Goal: Transaction & Acquisition: Purchase product/service

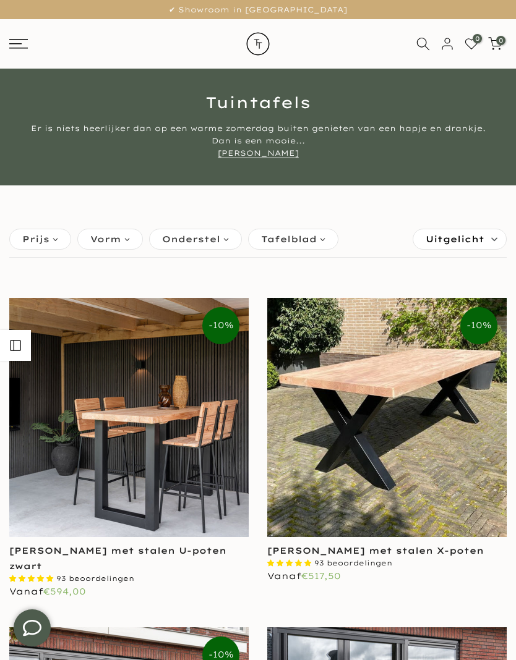
click at [392, 381] on img at bounding box center [386, 417] width 239 height 239
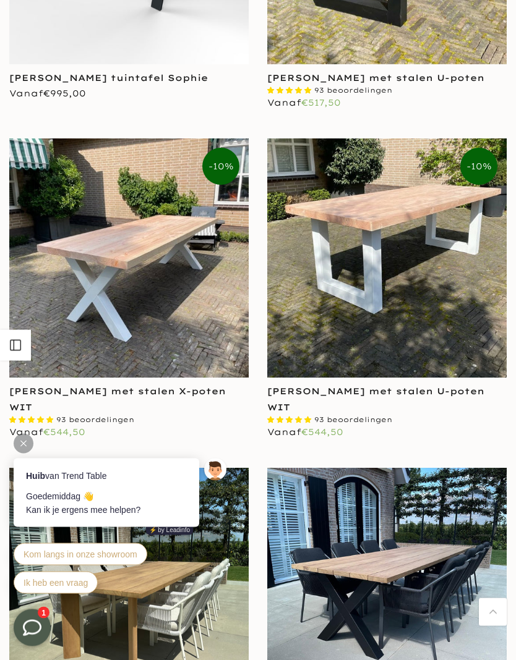
scroll to position [1446, 0]
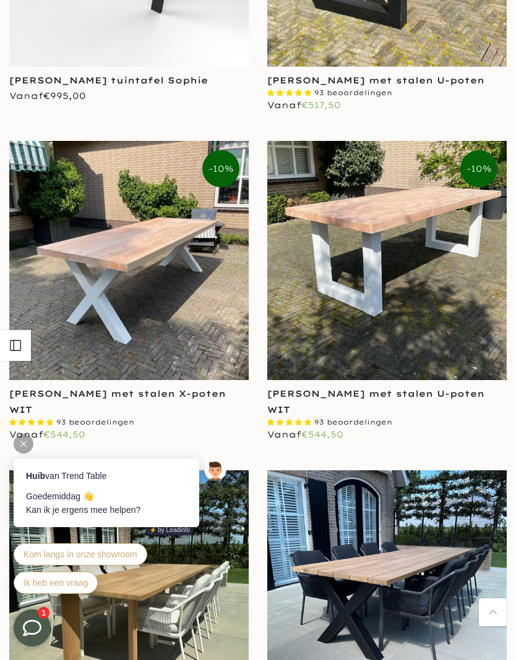
click at [145, 329] on img at bounding box center [128, 260] width 239 height 239
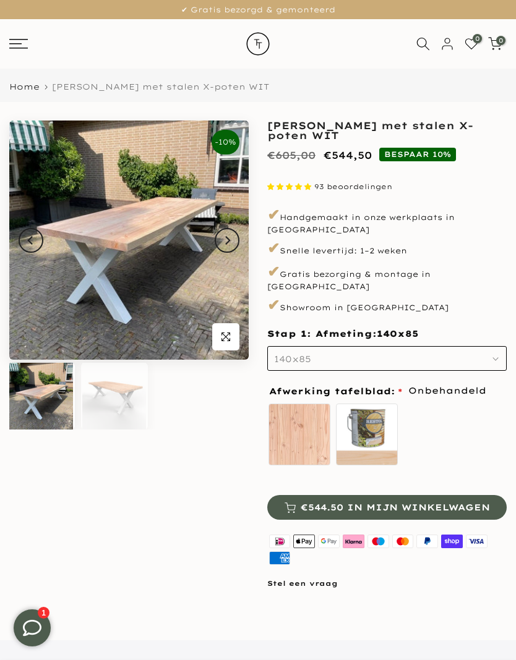
click at [15, 46] on icon at bounding box center [18, 44] width 19 height 10
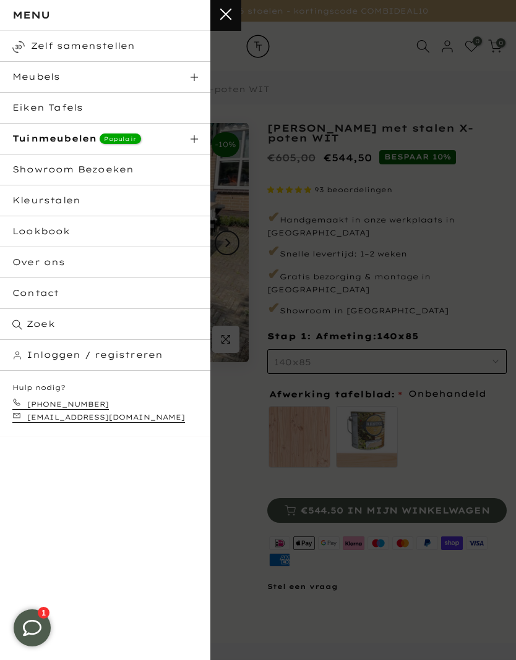
click at [230, 14] on button "Sluit menu, categorieën" at bounding box center [225, 15] width 31 height 31
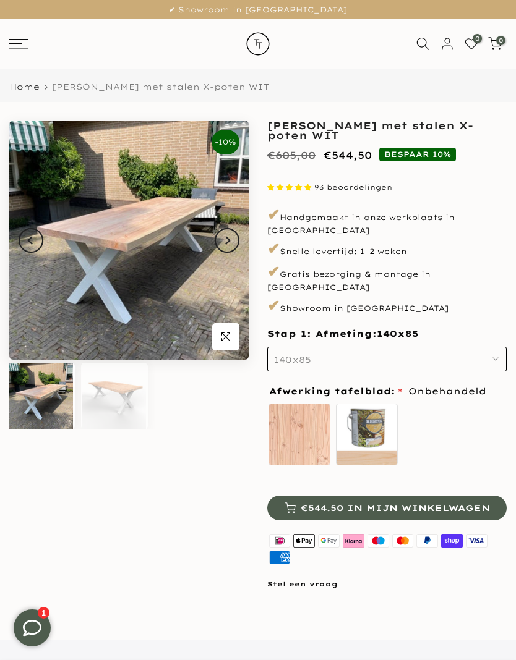
click at [68, 9] on p "✔ Showroom in [GEOGRAPHIC_DATA]" at bounding box center [257, 10] width 485 height 14
